Goal: Task Accomplishment & Management: Use online tool/utility

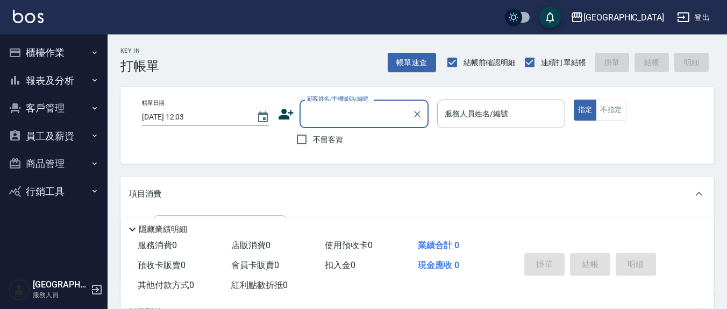
click at [322, 141] on span "不留客資" at bounding box center [328, 139] width 30 height 11
click at [313, 141] on input "不留客資" at bounding box center [301, 139] width 23 height 23
checkbox input "true"
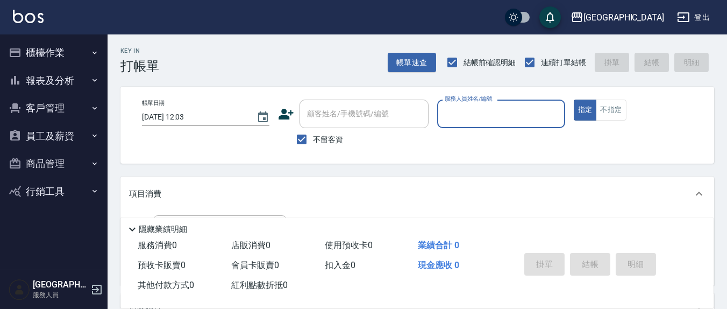
click at [461, 125] on div "服務人員姓名/編號" at bounding box center [500, 113] width 127 height 28
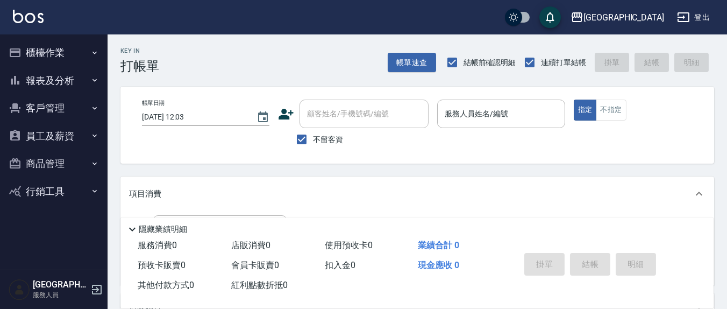
click at [337, 67] on div "Key In 打帳單 帳單速查 結帳前確認明細 連續打單結帳 掛單 結帳 明細" at bounding box center [411, 53] width 606 height 39
click at [51, 135] on button "員工及薪資" at bounding box center [53, 136] width 99 height 28
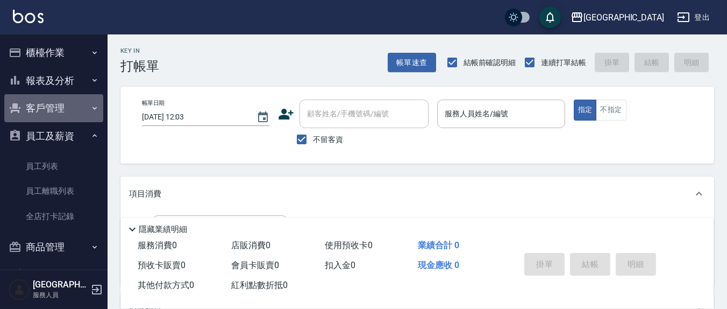
click at [76, 105] on button "客戶管理" at bounding box center [53, 108] width 99 height 28
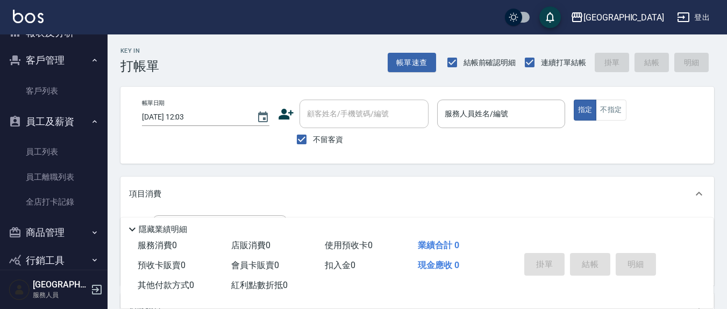
scroll to position [65, 0]
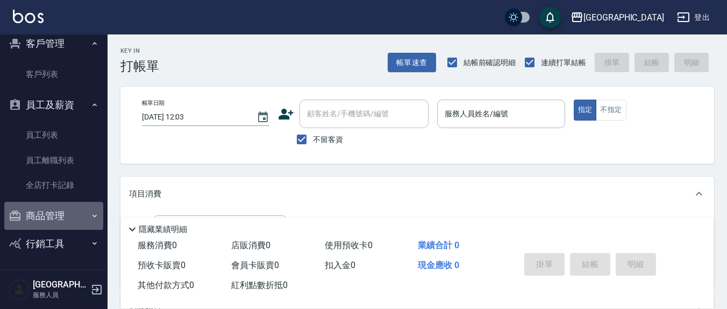
click at [57, 219] on button "商品管理" at bounding box center [53, 216] width 99 height 28
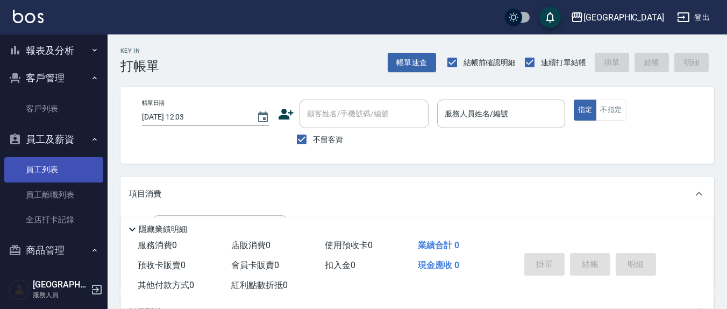
scroll to position [0, 0]
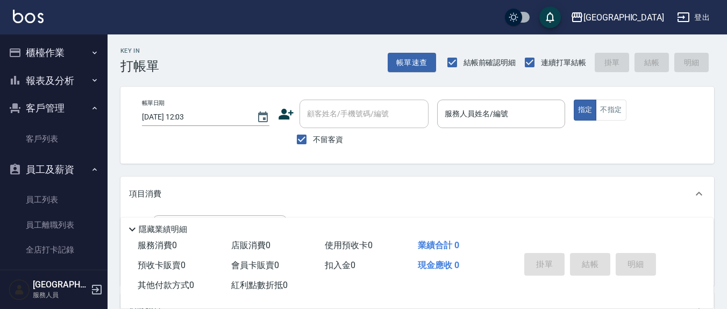
click at [77, 79] on button "報表及分析" at bounding box center [53, 81] width 99 height 28
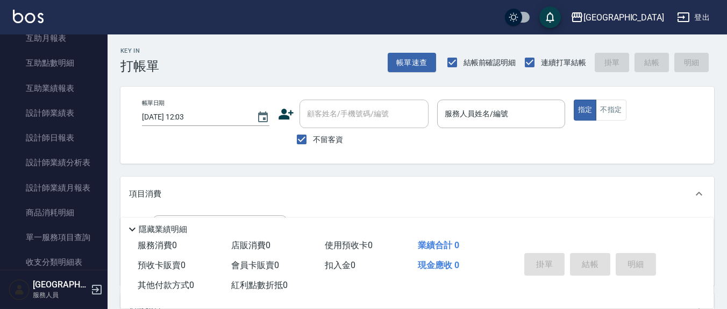
scroll to position [224, 0]
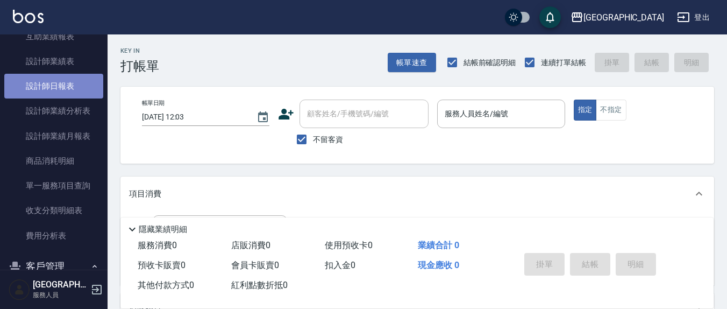
click at [59, 83] on link "設計師日報表" at bounding box center [53, 86] width 99 height 25
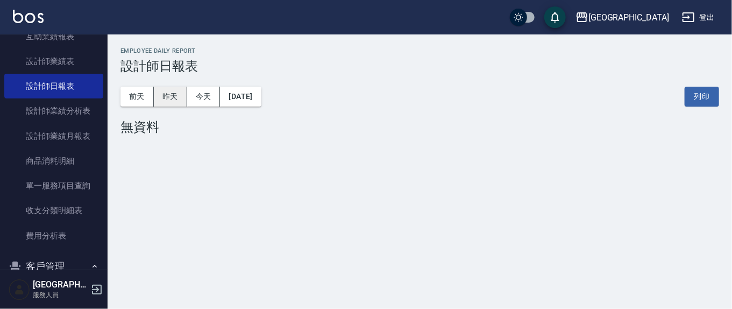
click at [167, 92] on button "昨天" at bounding box center [170, 97] width 33 height 20
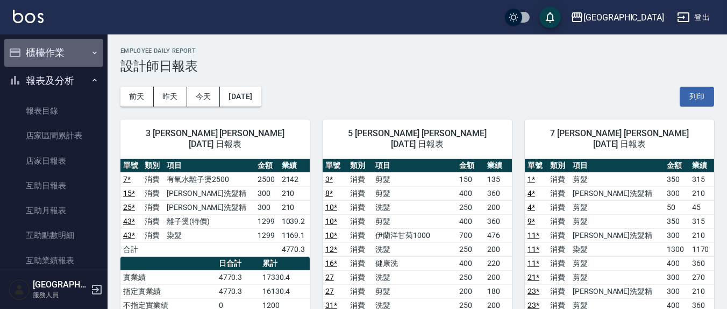
click at [66, 51] on button "櫃檯作業" at bounding box center [53, 53] width 99 height 28
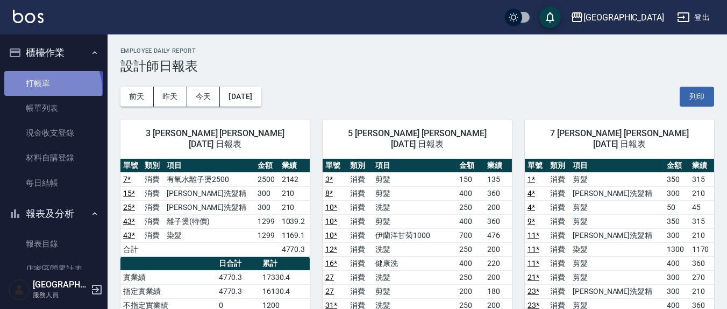
click at [47, 89] on link "打帳單" at bounding box center [53, 83] width 99 height 25
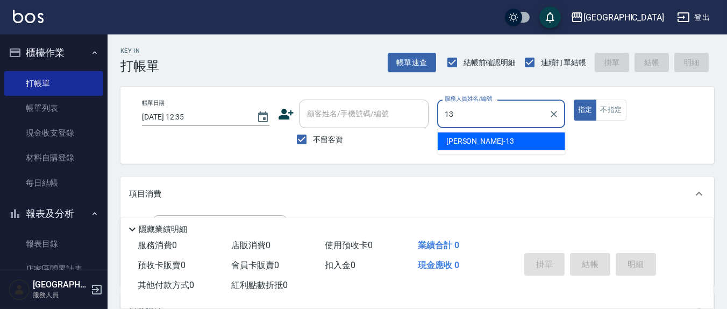
type input "13"
type button "true"
type input "[PERSON_NAME]-13"
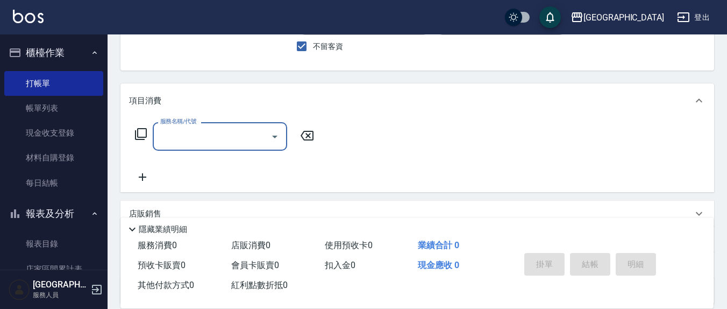
scroll to position [112, 0]
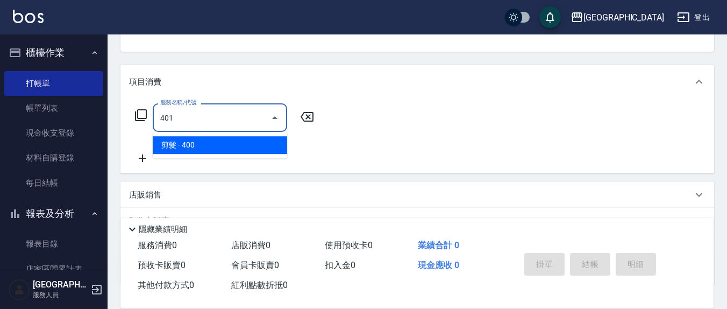
type input "剪髮(401)"
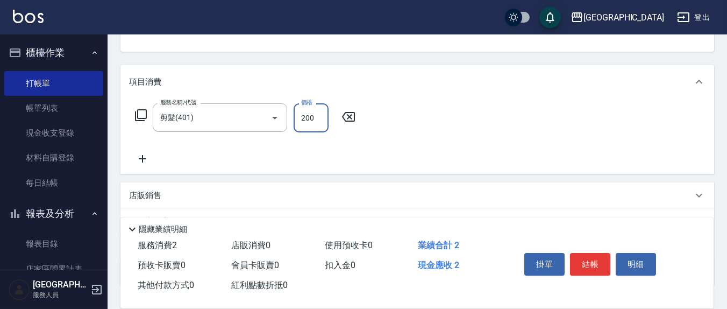
type input "200"
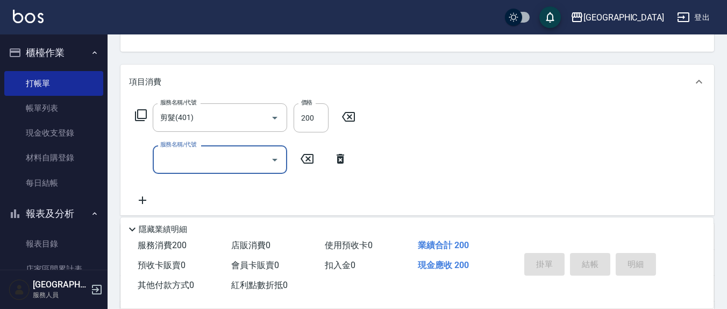
type input "[DATE] 12:43"
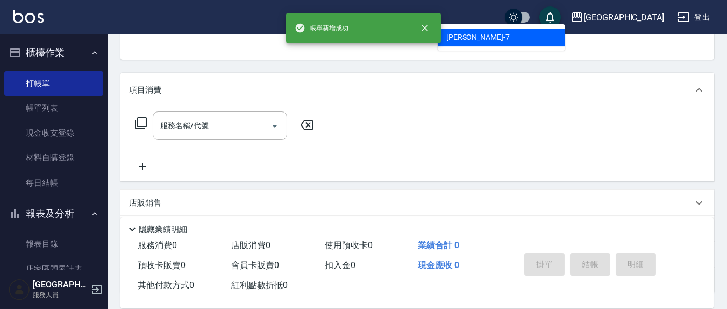
type input "[PERSON_NAME]7"
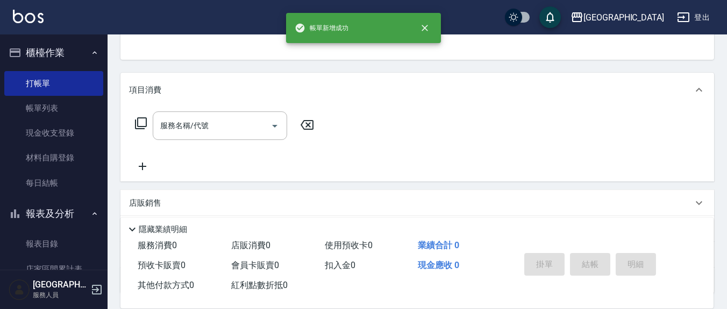
scroll to position [99, 0]
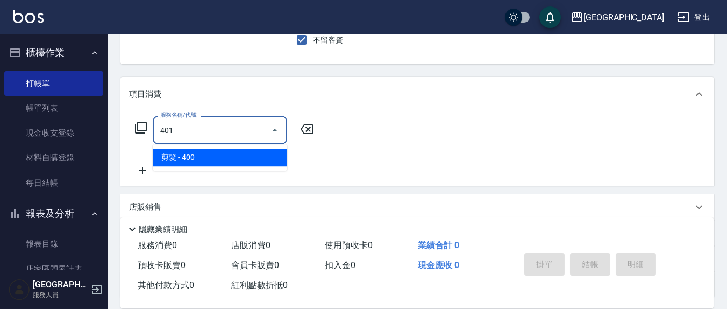
type input "剪髮(401)"
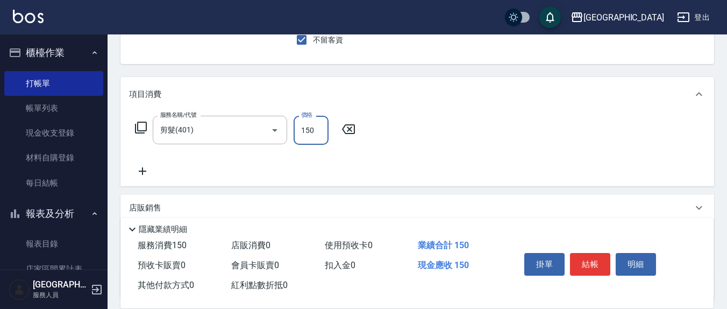
type input "150"
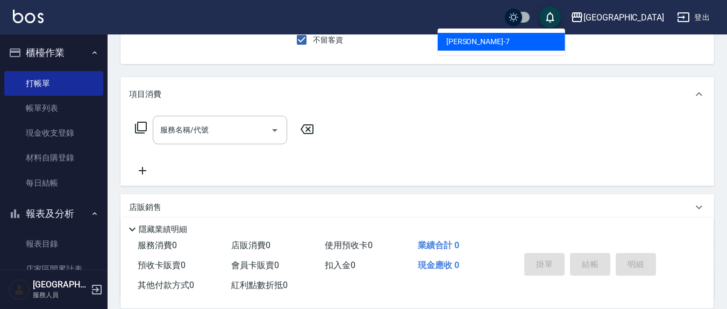
type input "[PERSON_NAME]7"
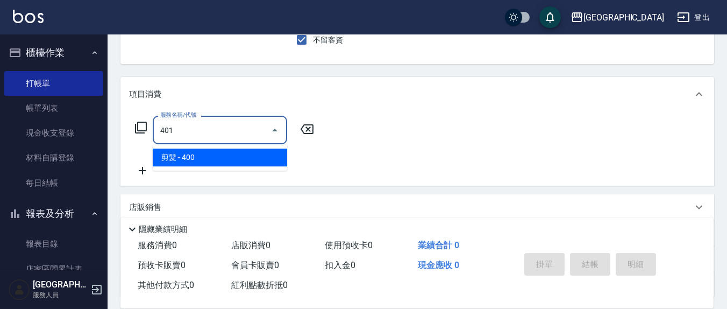
type input "剪髮(401)"
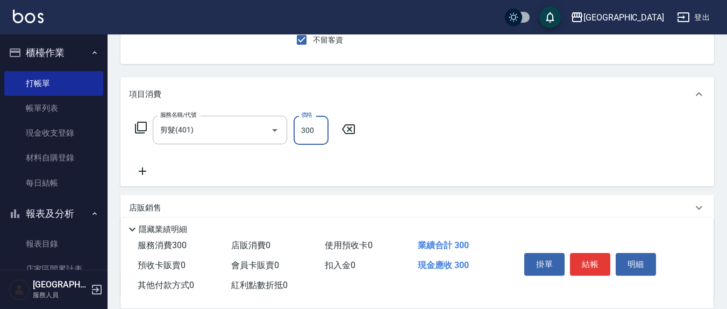
type input "300"
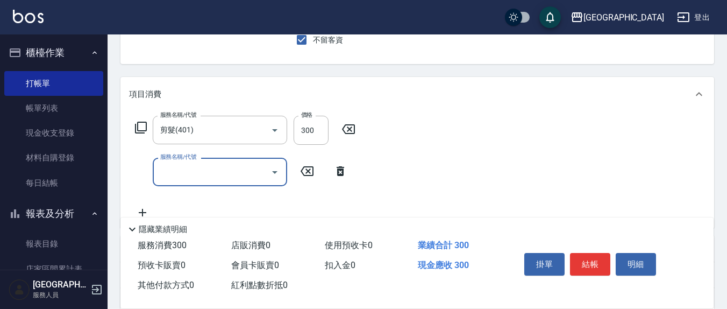
type input "ㄦ"
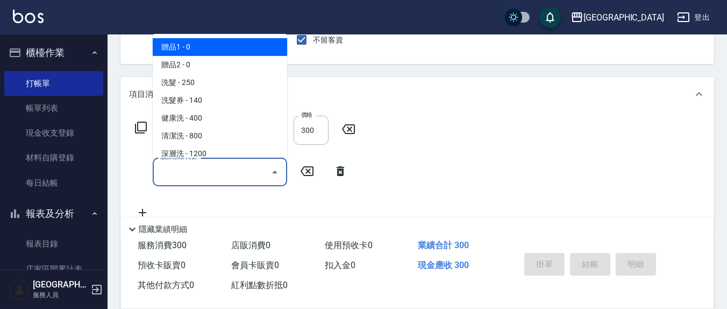
type input "[DATE] 12:44"
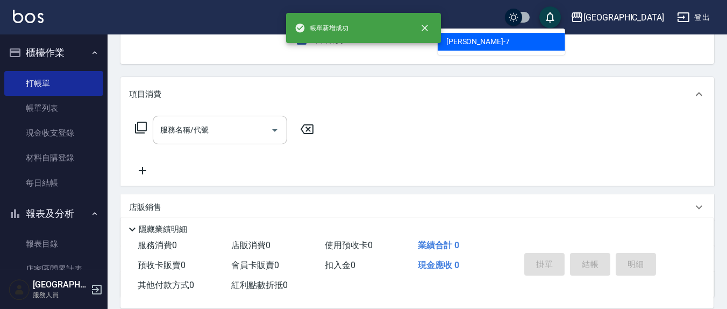
type input "[PERSON_NAME]7"
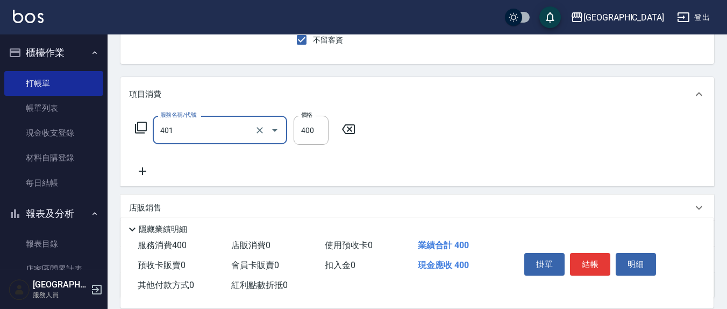
type input "剪髮(401)"
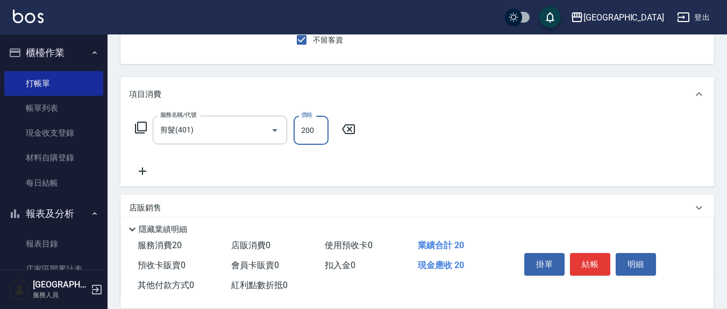
type input "200"
